Goal: Navigation & Orientation: Find specific page/section

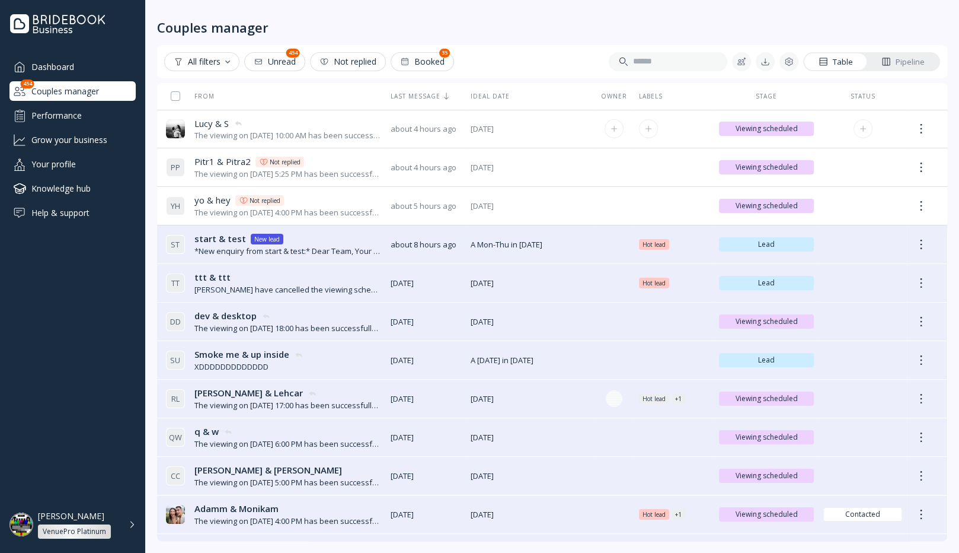
click at [287, 132] on div "The viewing on [DATE] 10:00 AM has been successfully created by [PERSON_NAME]." at bounding box center [287, 135] width 187 height 11
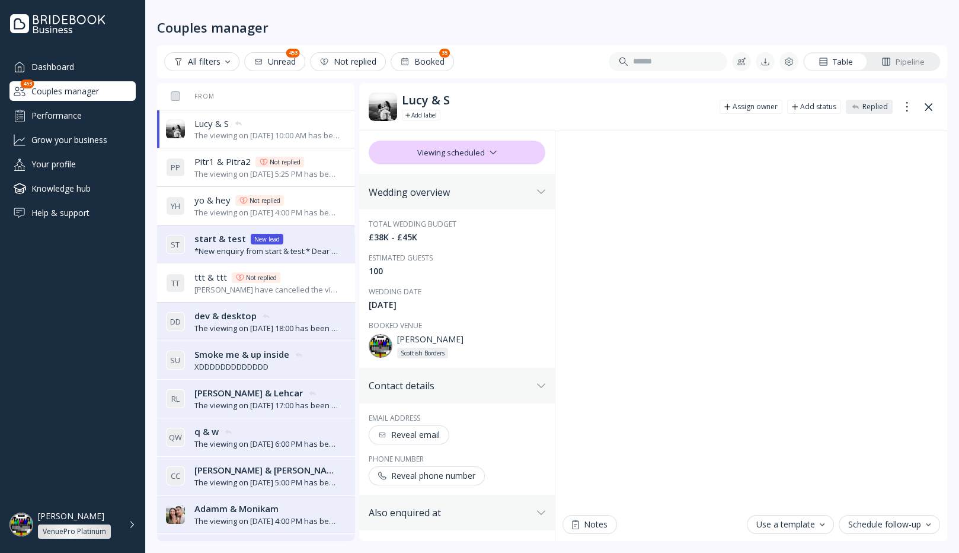
click at [100, 118] on div "Performance" at bounding box center [72, 116] width 126 height 20
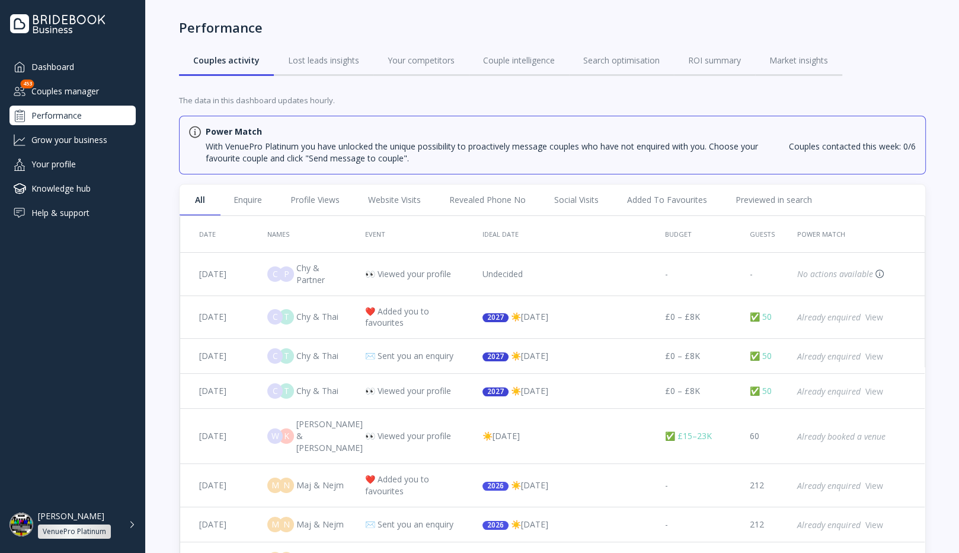
click at [73, 89] on div "Couples manager" at bounding box center [72, 91] width 126 height 20
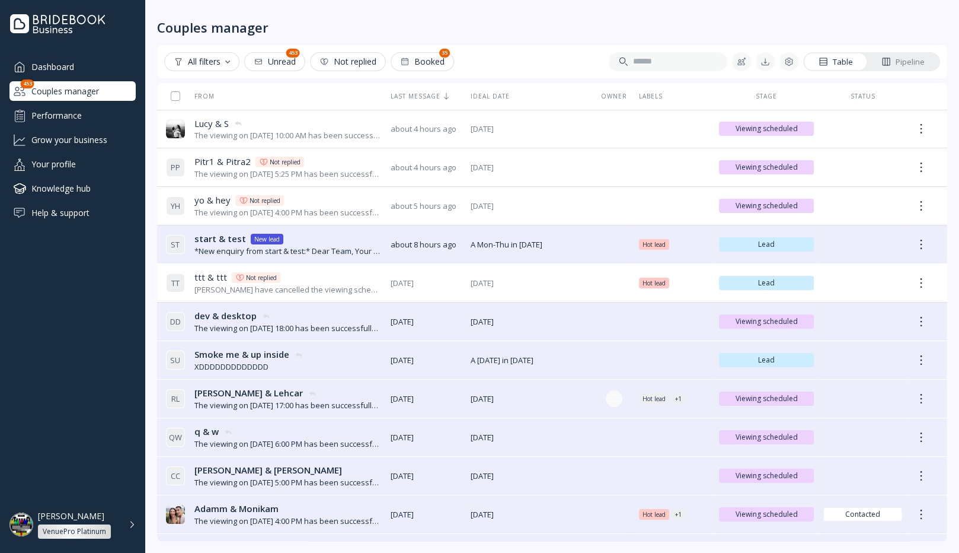
click at [75, 69] on div "Dashboard" at bounding box center [72, 67] width 126 height 20
